Goal: Check status: Check status

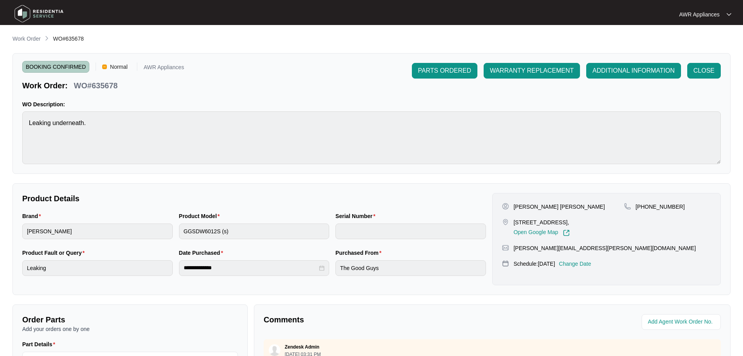
click at [23, 7] on img at bounding box center [39, 13] width 55 height 23
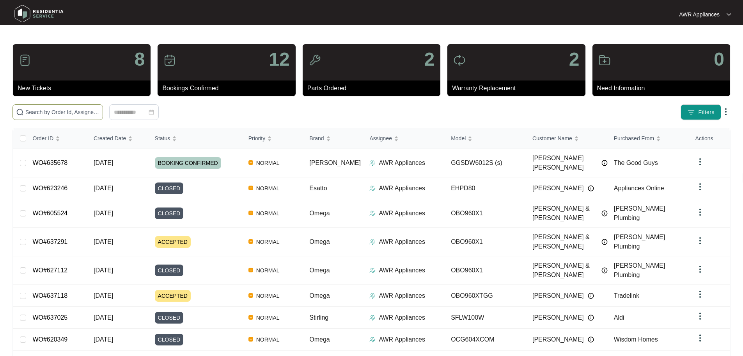
paste input "620349"
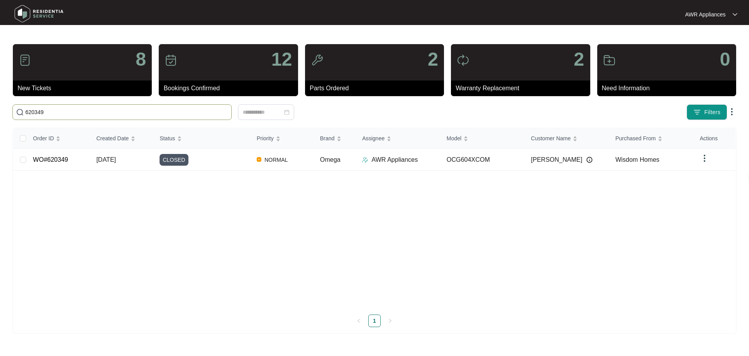
type input "620349"
click at [103, 159] on span "[DATE]" at bounding box center [106, 159] width 20 height 7
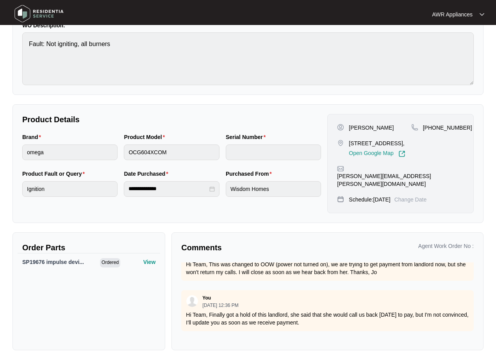
scroll to position [415, 0]
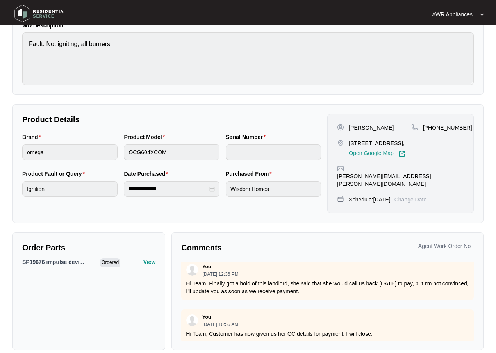
click at [23, 14] on img at bounding box center [39, 13] width 55 height 23
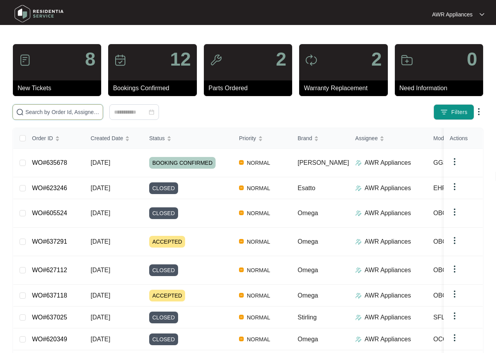
click at [37, 112] on input "text" at bounding box center [62, 112] width 74 height 9
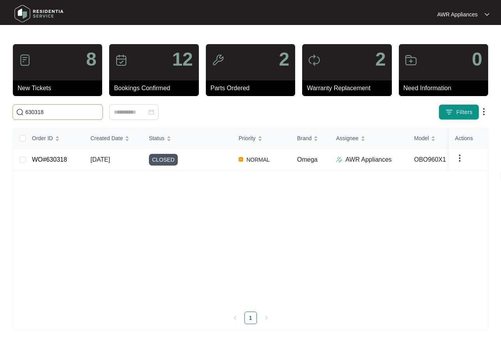
type input "630318"
click at [109, 160] on span "[DATE]" at bounding box center [101, 159] width 20 height 7
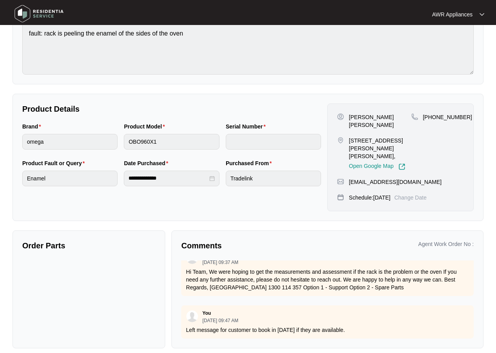
scroll to position [214, 0]
click at [231, 310] on div "You" at bounding box center [220, 313] width 36 height 6
click at [229, 318] on p "[DATE] 09:47 AM" at bounding box center [220, 320] width 36 height 5
